Goal: Find specific page/section: Find specific page/section

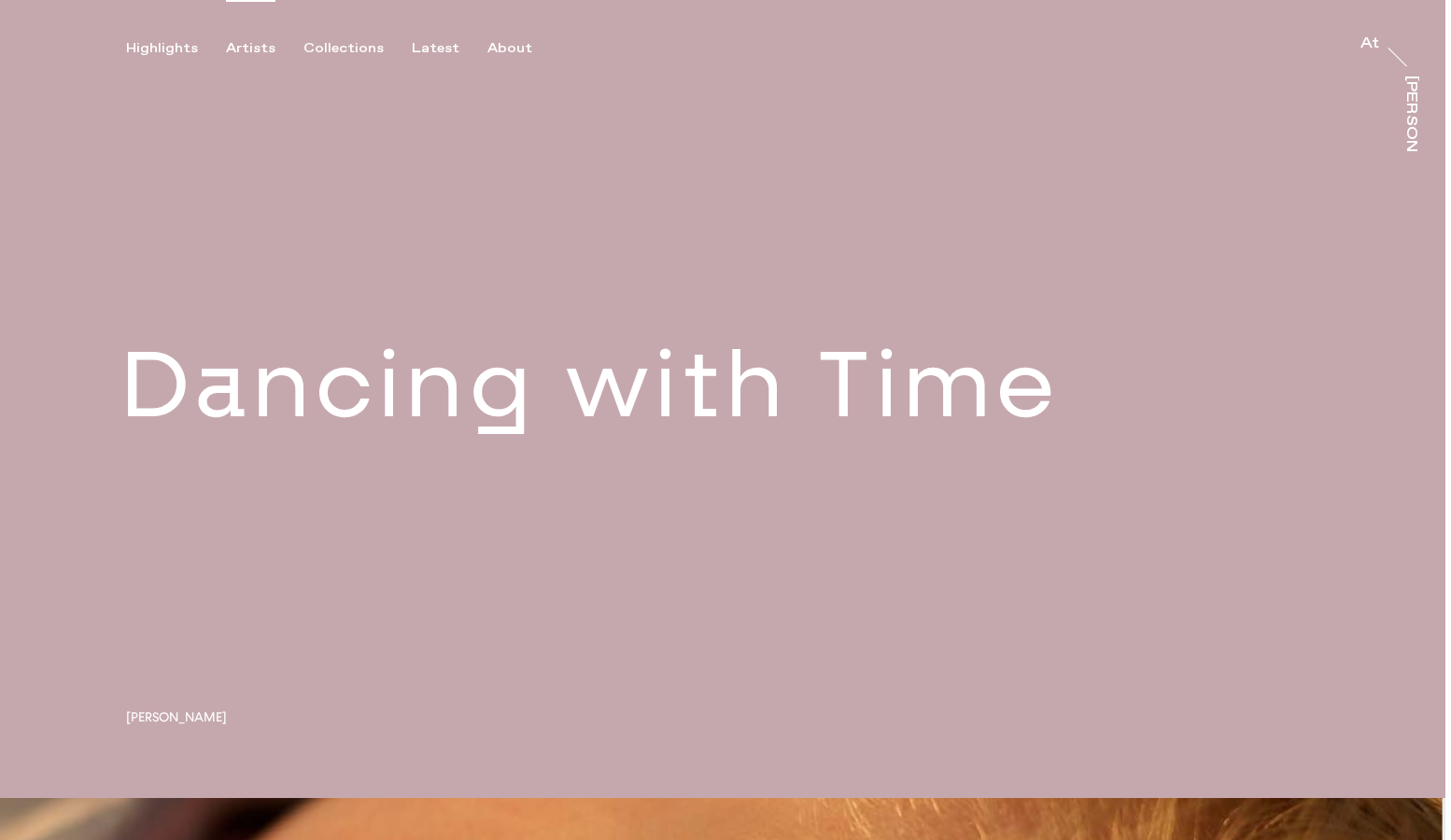
click at [252, 54] on div "Artists" at bounding box center [251, 48] width 50 height 17
click at [254, 49] on div "Artists" at bounding box center [251, 48] width 50 height 17
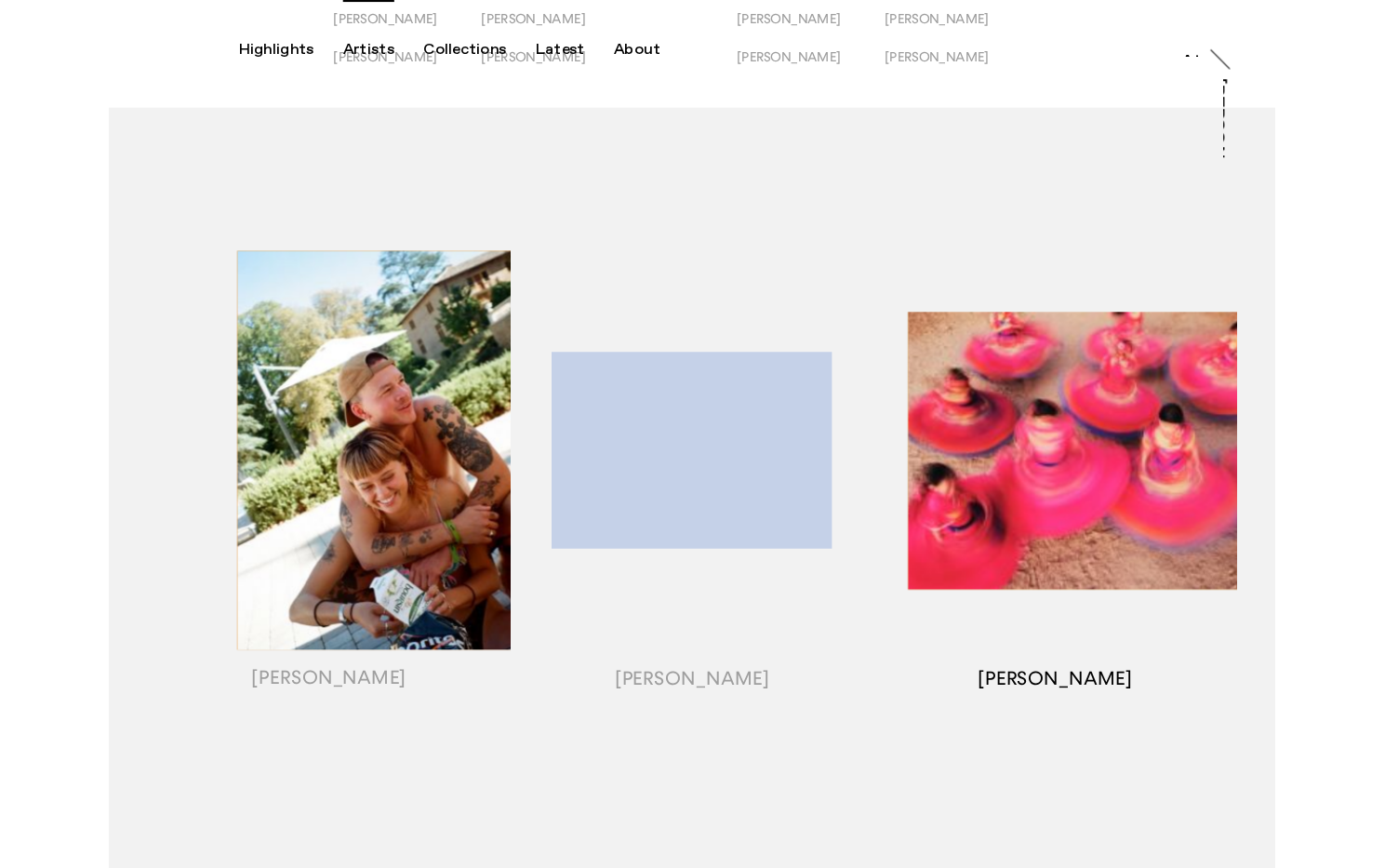
scroll to position [162, 0]
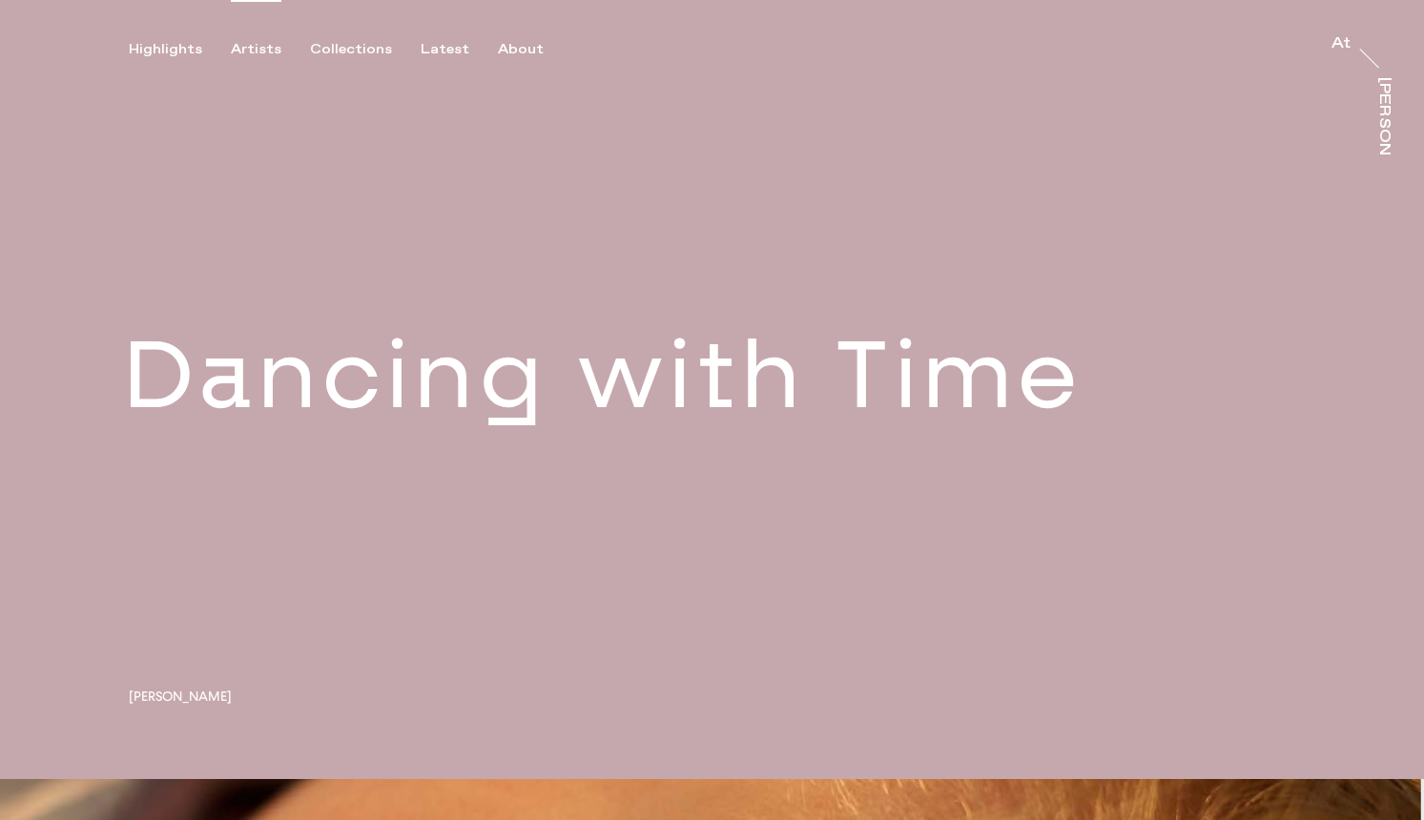
click at [248, 53] on div "Artists" at bounding box center [256, 49] width 51 height 17
